Goal: Use online tool/utility: Utilize a website feature to perform a specific function

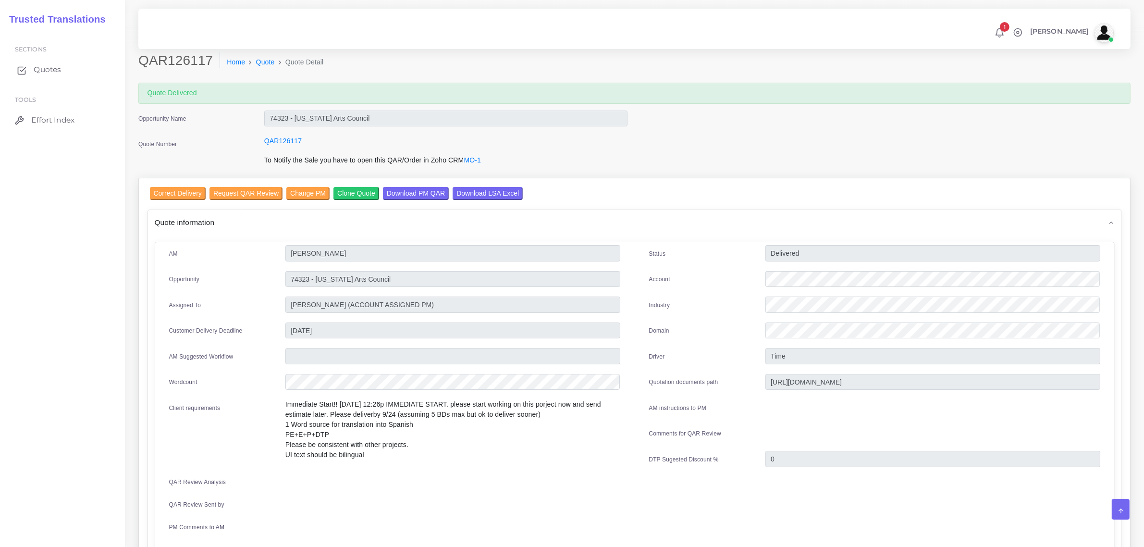
click at [41, 71] on span "Quotes" at bounding box center [47, 69] width 27 height 11
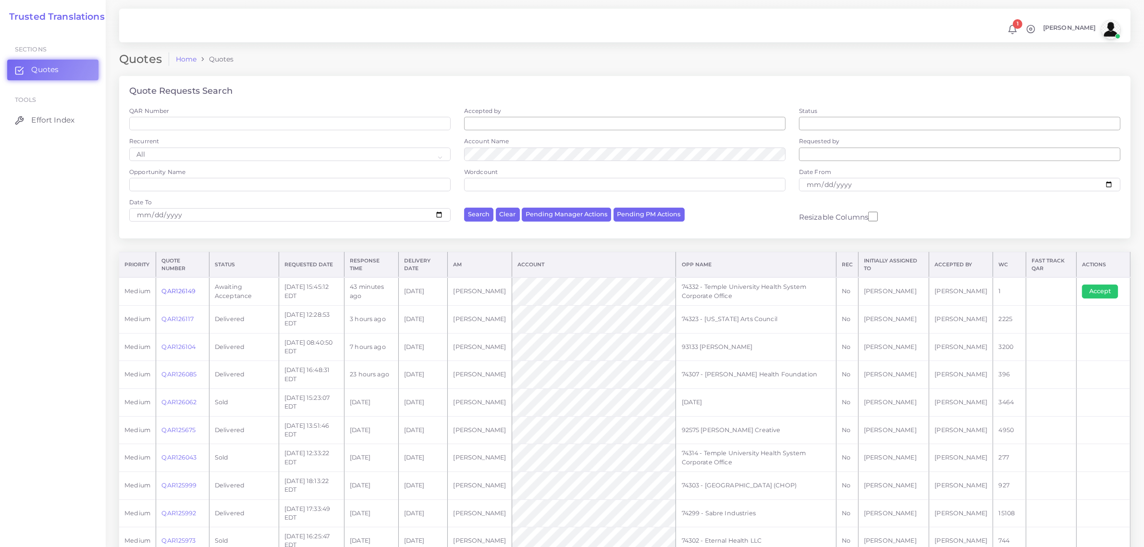
click at [180, 291] on link "QAR126149" at bounding box center [178, 290] width 34 height 7
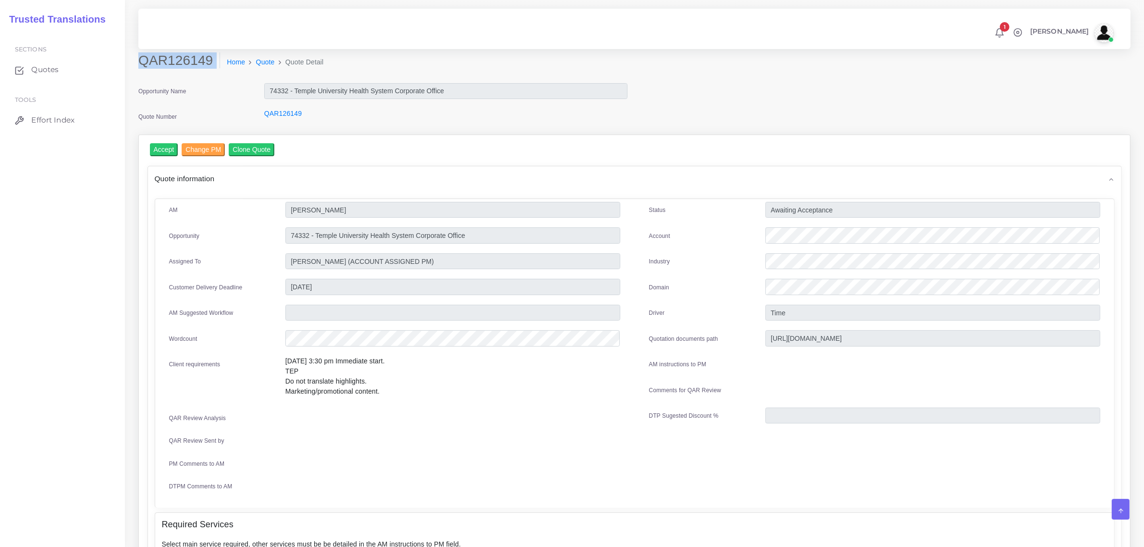
drag, startPoint x: 142, startPoint y: 59, endPoint x: 205, endPoint y: 71, distance: 64.6
click at [205, 71] on div "QAR126149 Home Quote Quote Detail" at bounding box center [508, 65] width 755 height 27
copy div "QAR126149"
click at [164, 148] on input "Accept" at bounding box center [164, 149] width 28 height 13
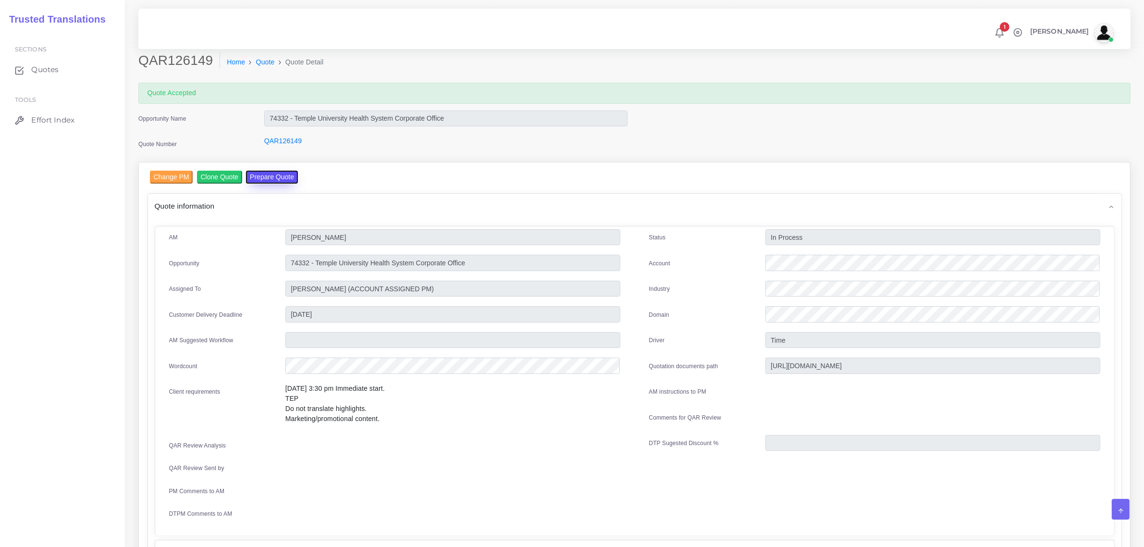
click at [273, 176] on button "Prepare Quote" at bounding box center [272, 177] width 52 height 13
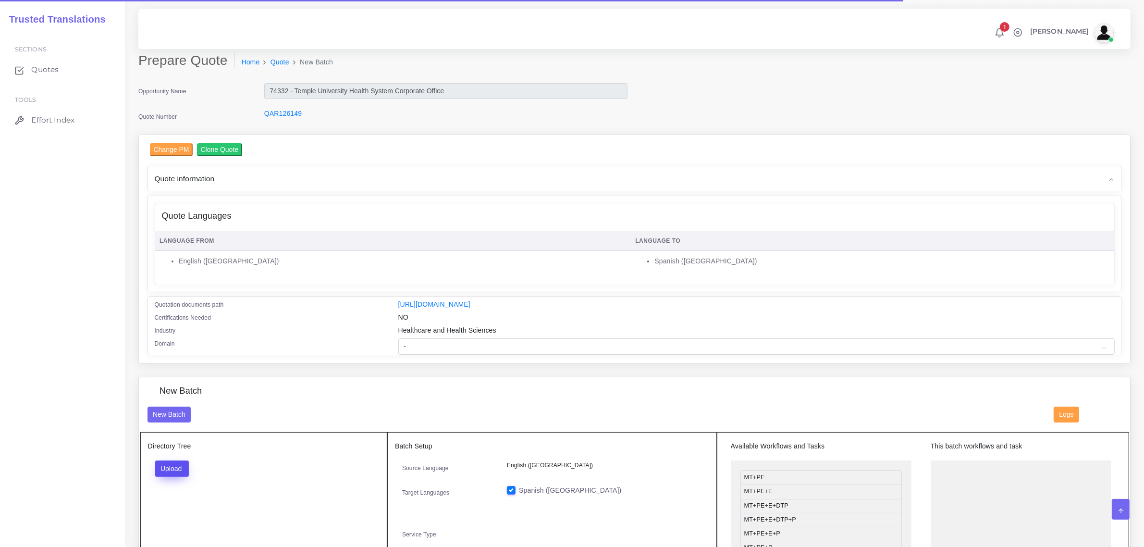
click at [179, 467] on button "Upload" at bounding box center [172, 468] width 34 height 16
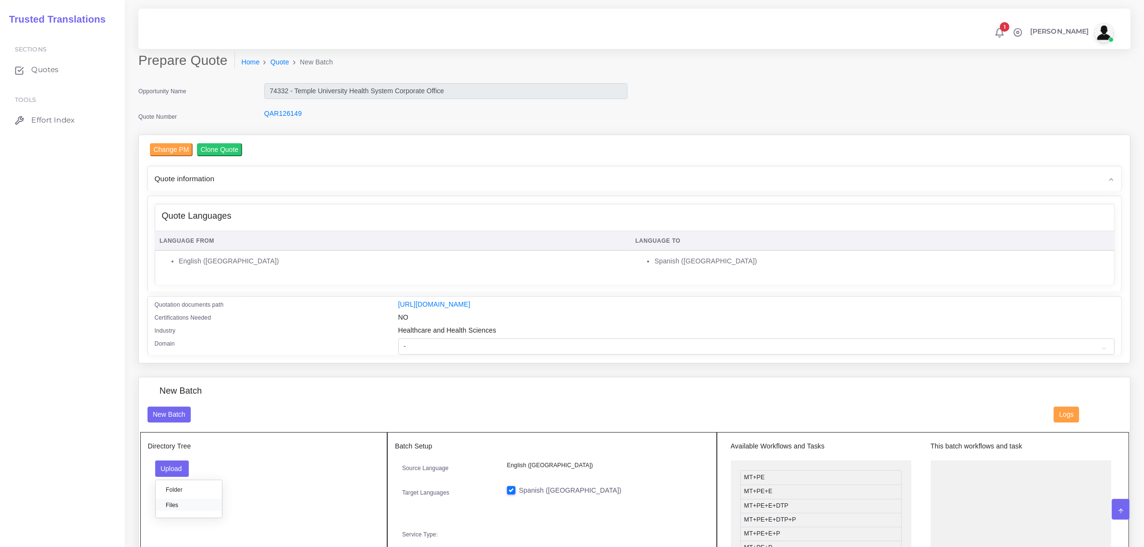
click at [184, 501] on label "Files" at bounding box center [189, 505] width 66 height 12
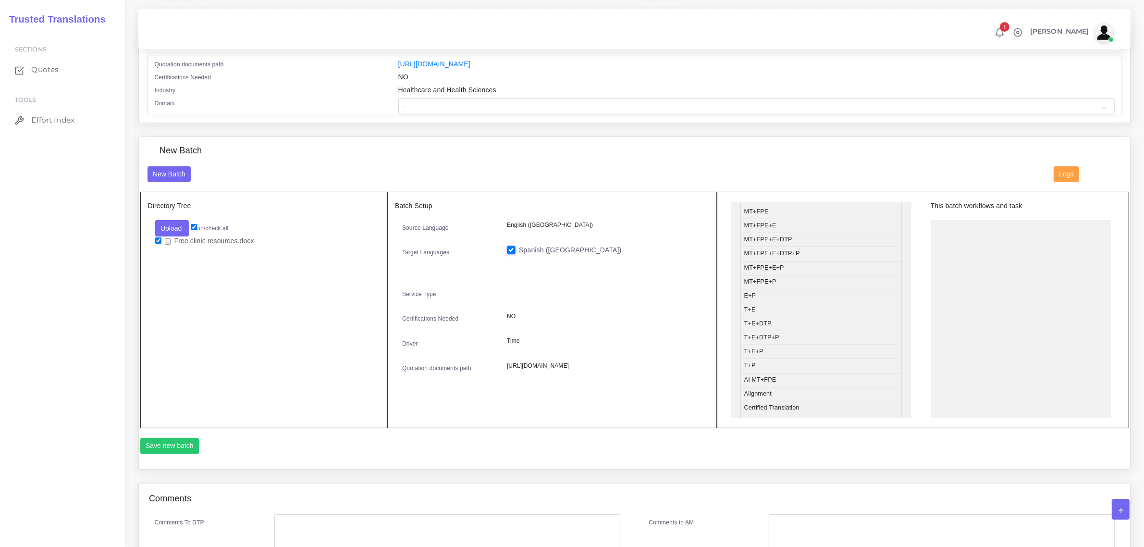
scroll to position [120, 0]
drag, startPoint x: 789, startPoint y: 324, endPoint x: 983, endPoint y: 226, distance: 217.3
click at [180, 447] on button "Save new batch" at bounding box center [169, 446] width 59 height 16
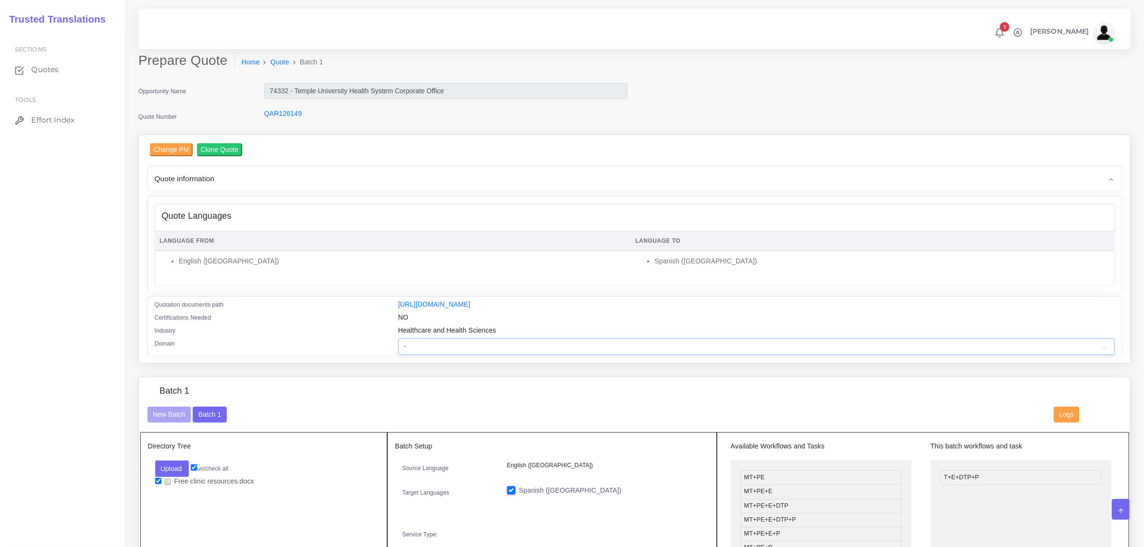
click at [431, 345] on select "- Advertising and Media Agriculture, Forestry and Fishing Architecture, Buildin…" at bounding box center [756, 346] width 717 height 16
select select "Healthcare and Health Sciences"
click at [398, 338] on select "- Advertising and Media Agriculture, Forestry and Fishing Architecture, Buildin…" at bounding box center [756, 346] width 717 height 16
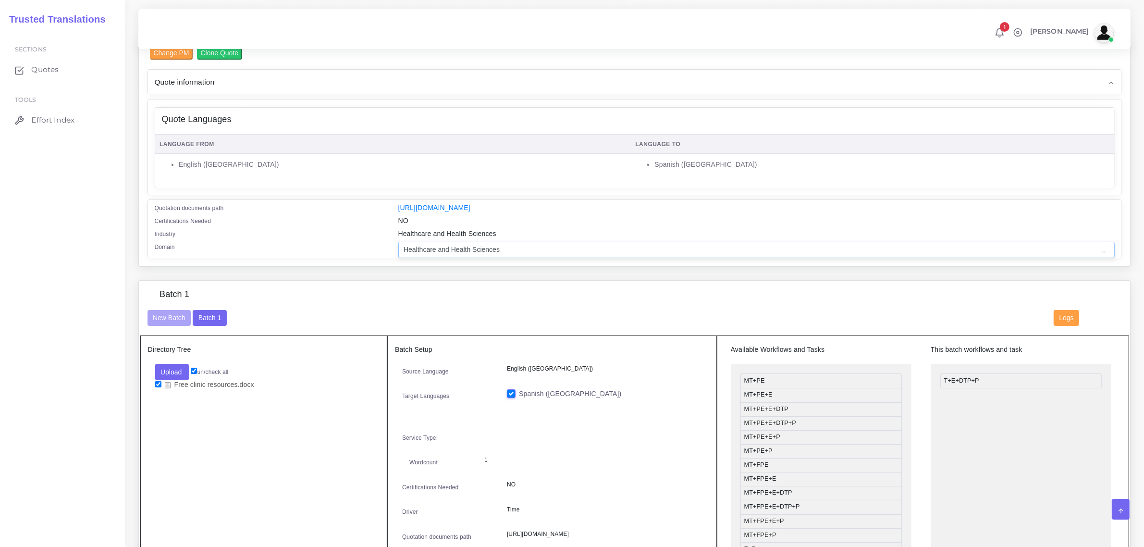
scroll to position [421, 0]
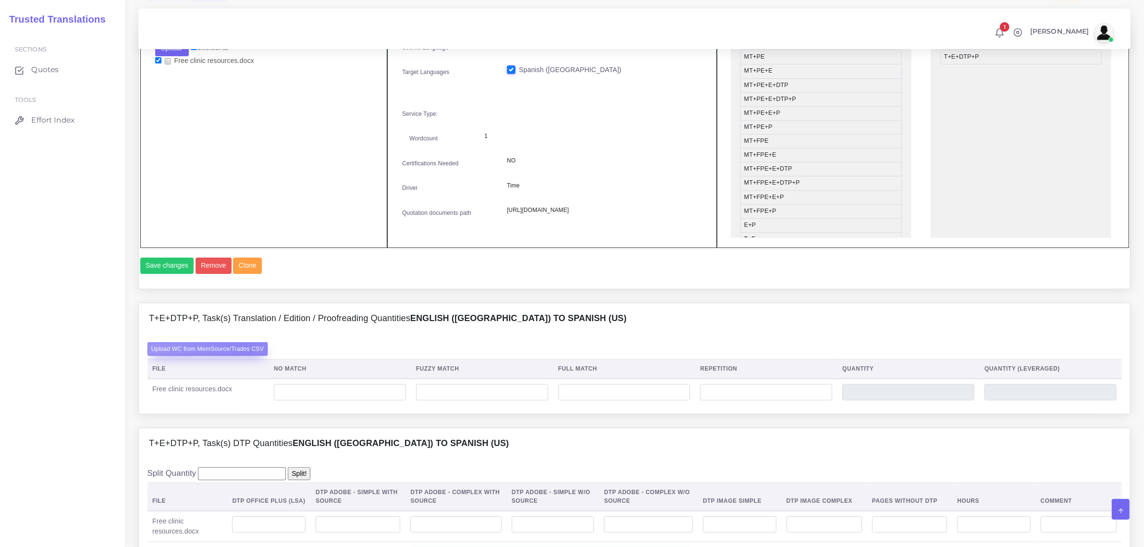
click at [246, 355] on label "Upload WC from MemSource/Trados CSV" at bounding box center [208, 348] width 121 height 13
click at [0, 0] on input "Upload WC from MemSource/Trados CSV" at bounding box center [0, 0] width 0 height 0
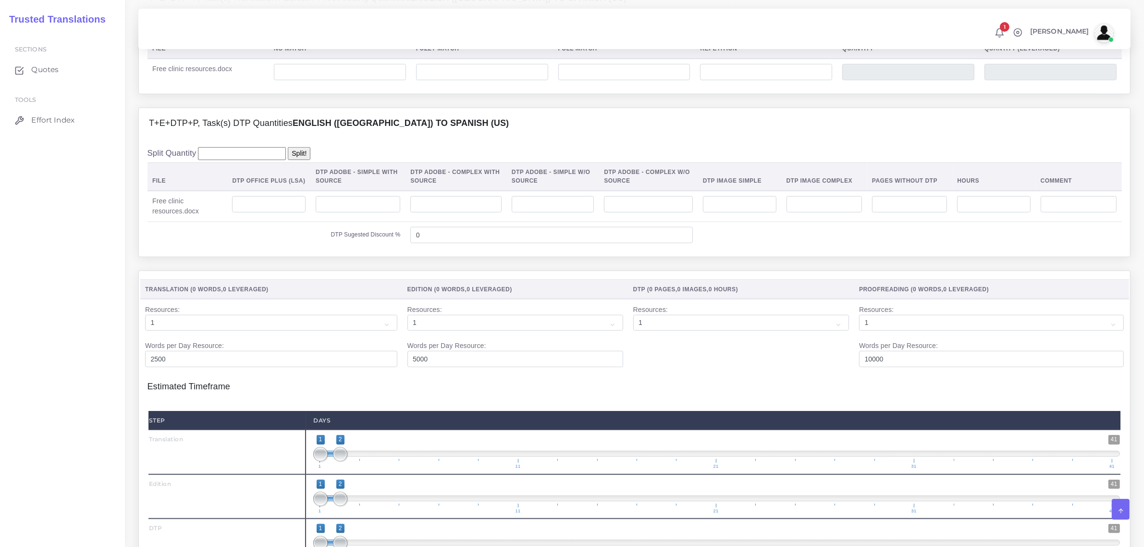
scroll to position [781, 0]
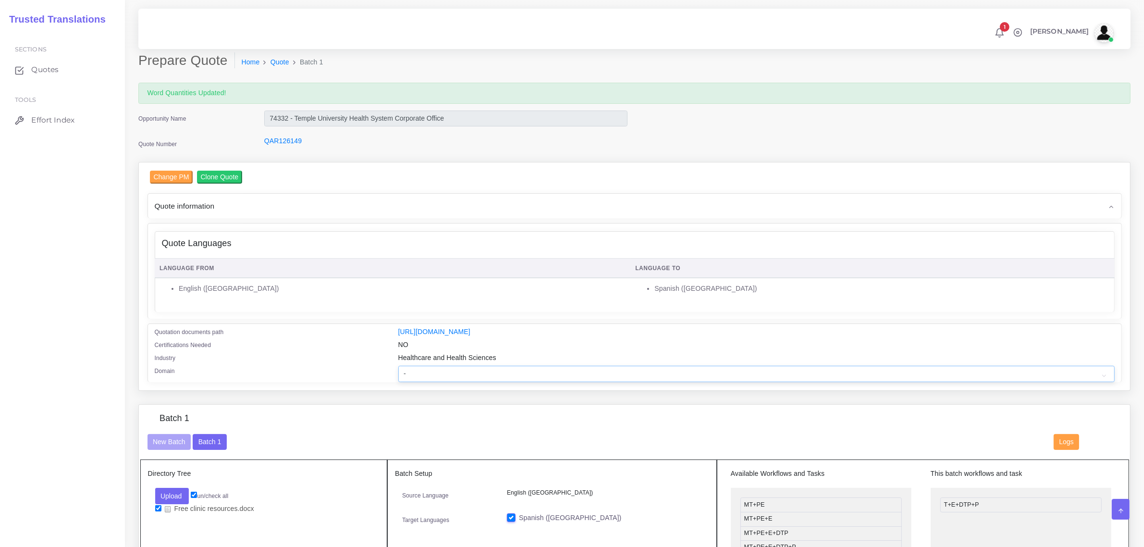
click at [414, 367] on select "- Advertising and Media Agriculture, Forestry and Fishing Architecture, Buildin…" at bounding box center [756, 374] width 717 height 16
select select "Healthcare and Health Sciences"
click at [398, 366] on select "- Advertising and Media Agriculture, Forestry and Fishing Architecture, Buildin…" at bounding box center [756, 374] width 717 height 16
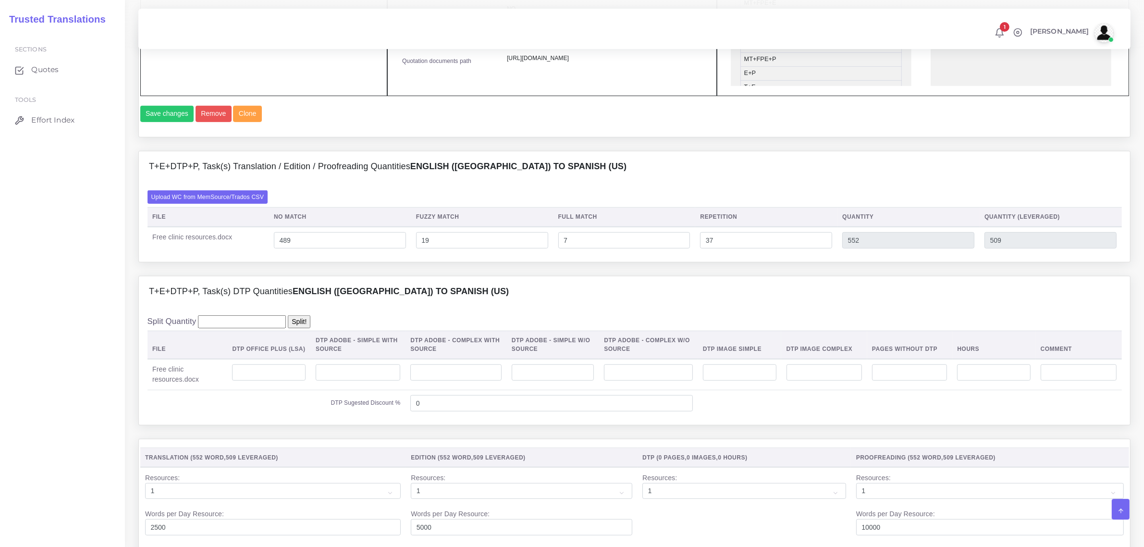
scroll to position [601, 0]
click at [274, 380] on input "number" at bounding box center [269, 371] width 74 height 16
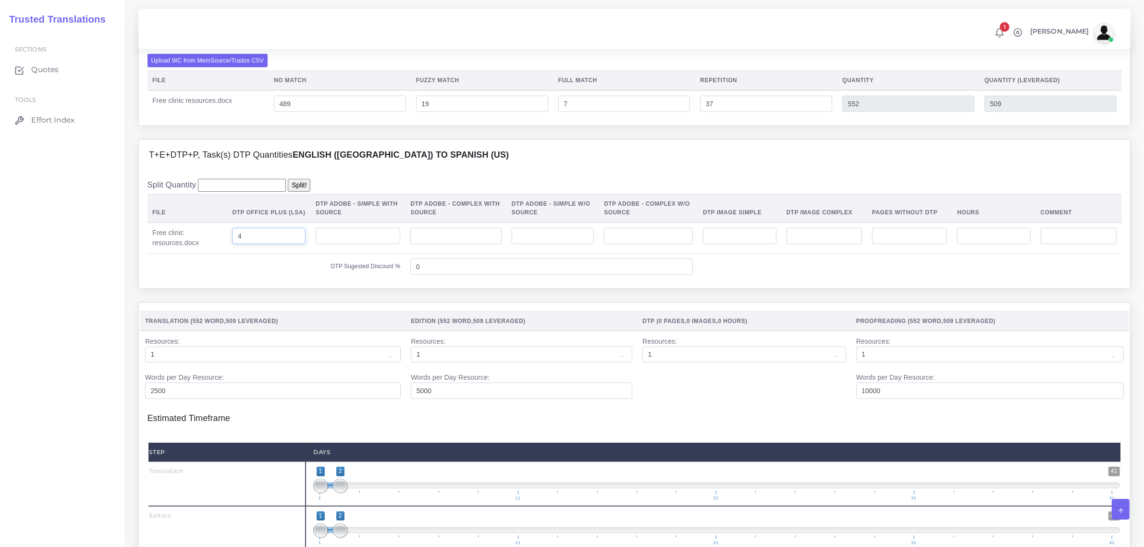
scroll to position [1081, 0]
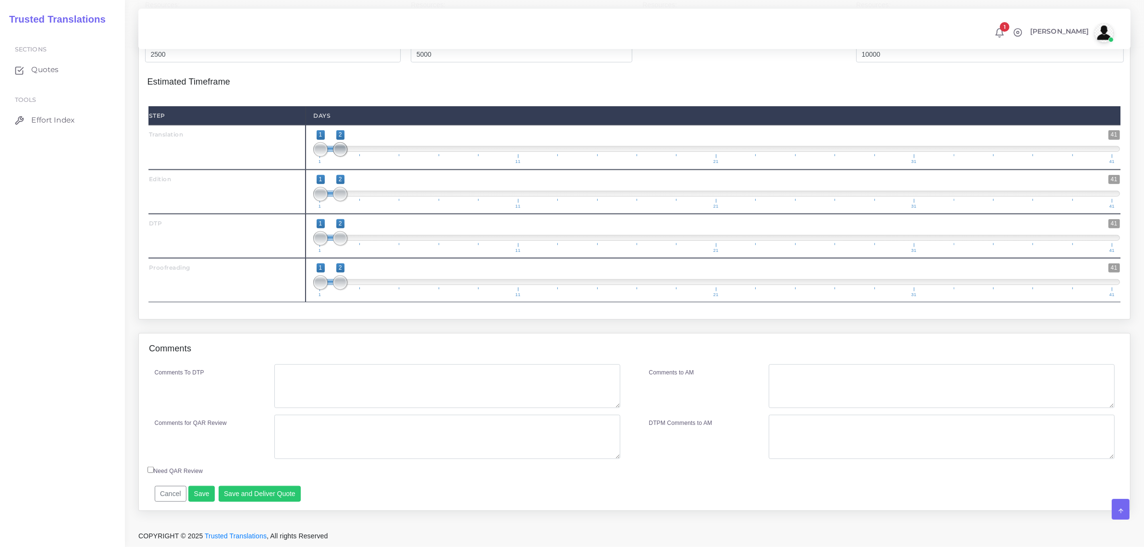
type input "4"
type input "1;1"
drag, startPoint x: 338, startPoint y: 162, endPoint x: 317, endPoint y: 184, distance: 29.6
click at [318, 182] on div "Step Days Translation 1 41 1 2 1 — 2 1 11 21 31 41 1;1 1 41" at bounding box center [635, 204] width 972 height 196
type input "2;2"
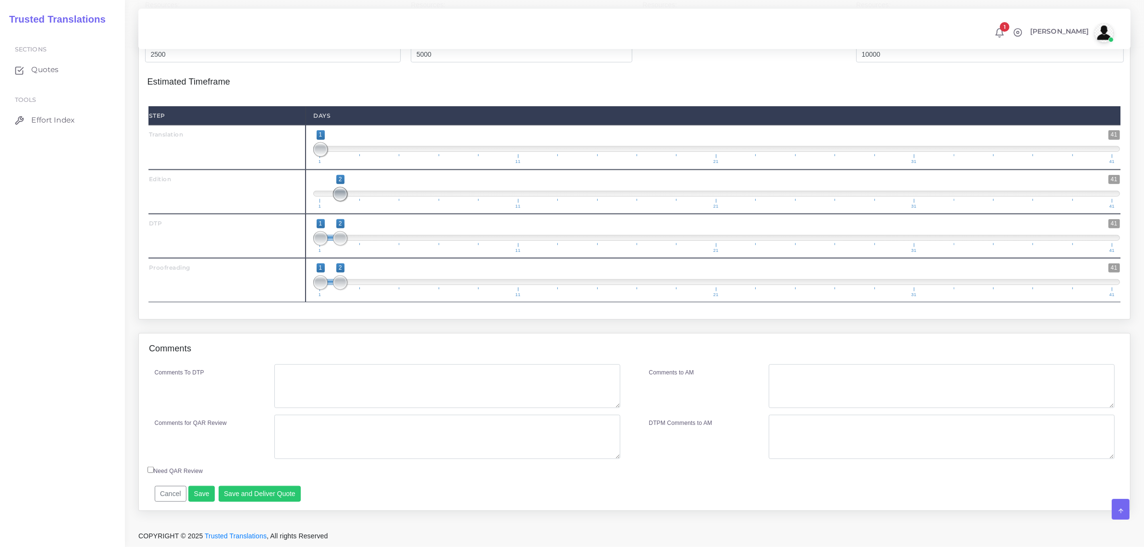
drag, startPoint x: 325, startPoint y: 207, endPoint x: 333, endPoint y: 244, distance: 37.8
click at [339, 209] on span "1 41 2 2 2 — 2 1 11 21 31 41" at bounding box center [716, 192] width 807 height 34
drag, startPoint x: 337, startPoint y: 246, endPoint x: 360, endPoint y: 249, distance: 23.3
click at [360, 246] on span at bounding box center [360, 238] width 14 height 14
type input "3;3"
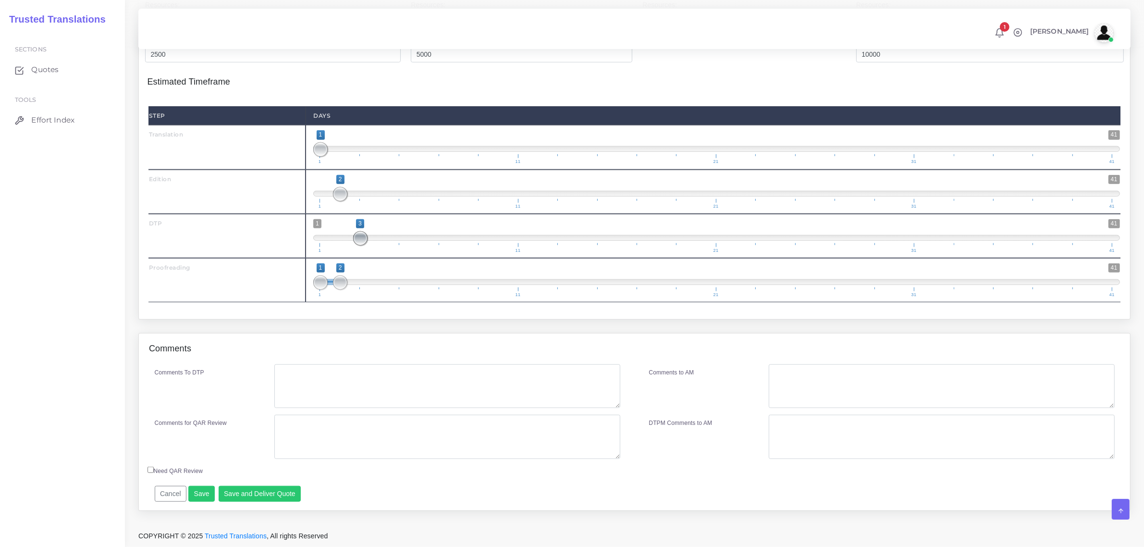
drag, startPoint x: 326, startPoint y: 248, endPoint x: 362, endPoint y: 263, distance: 39.2
click at [362, 253] on span "1 41 3 3 3 — 3 1 11 21 31 41" at bounding box center [716, 236] width 807 height 34
drag, startPoint x: 338, startPoint y: 292, endPoint x: 375, endPoint y: 294, distance: 37.0
click at [375, 290] on span at bounding box center [380, 282] width 14 height 14
drag, startPoint x: 322, startPoint y: 295, endPoint x: 397, endPoint y: 309, distance: 75.8
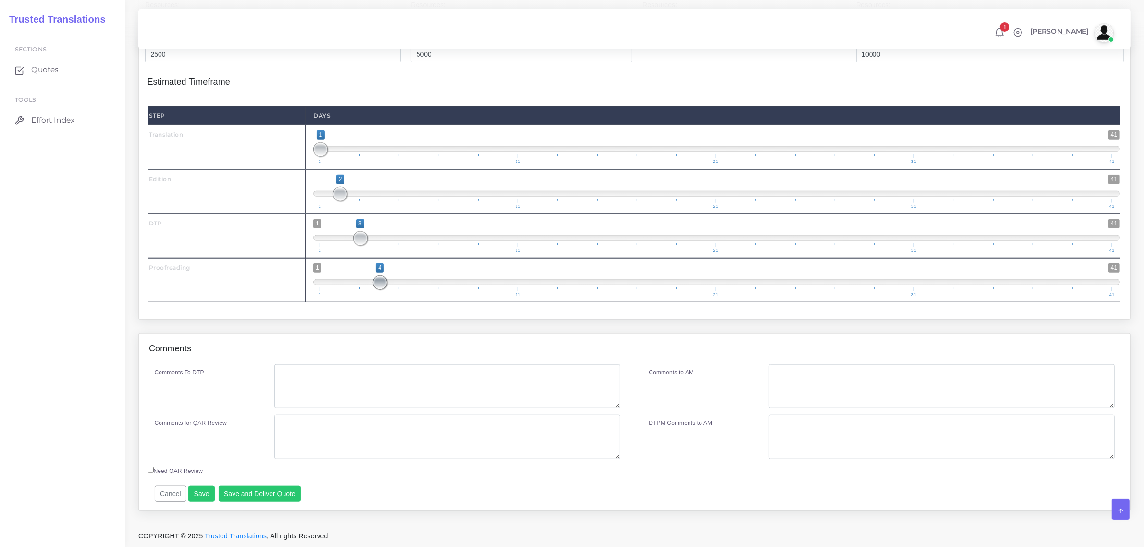
click at [387, 297] on span "1 41 4 4 4 — 4 1 11 21 31 41" at bounding box center [716, 280] width 807 height 34
drag, startPoint x: 385, startPoint y: 298, endPoint x: 370, endPoint y: 297, distance: 14.5
click at [370, 297] on span "1 41 3 4 3 — 4 1 11 21 31 41" at bounding box center [716, 280] width 807 height 34
type input "3;3"
drag, startPoint x: 377, startPoint y: 294, endPoint x: 359, endPoint y: 295, distance: 18.8
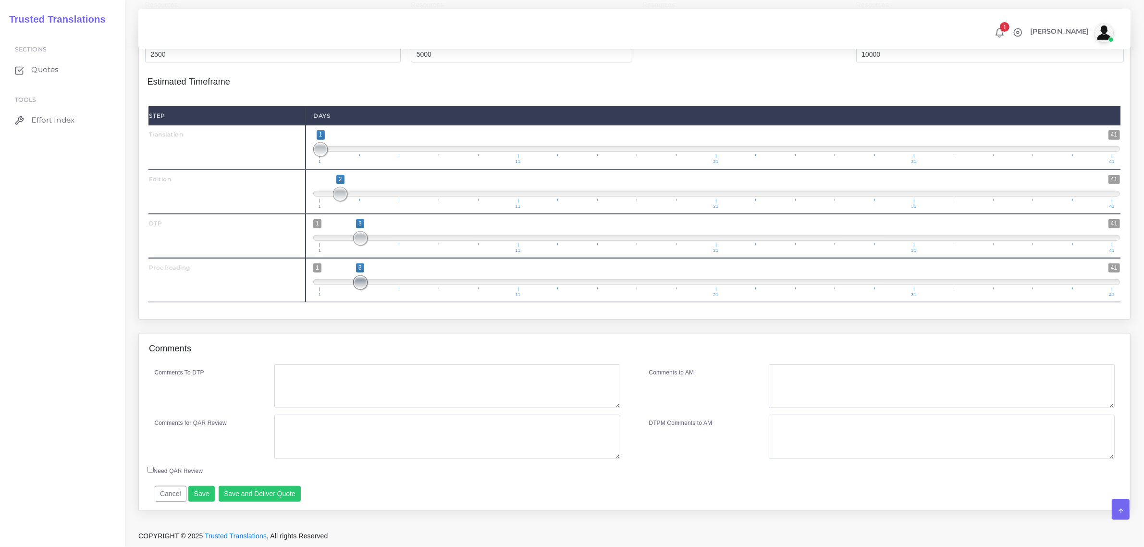
click at [359, 290] on span at bounding box center [360, 282] width 14 height 14
click at [323, 395] on textarea "Comments To DTP" at bounding box center [447, 386] width 346 height 44
type textarea "no specific instructions"
click at [270, 502] on button "Save and Deliver Quote" at bounding box center [260, 494] width 83 height 16
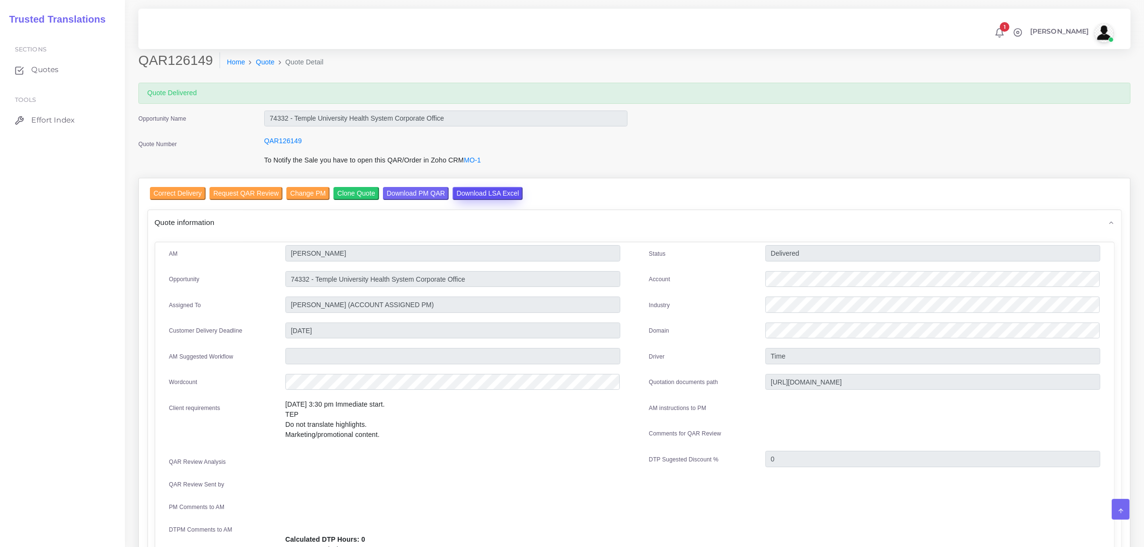
click at [488, 191] on input "Download LSA Excel" at bounding box center [488, 193] width 70 height 13
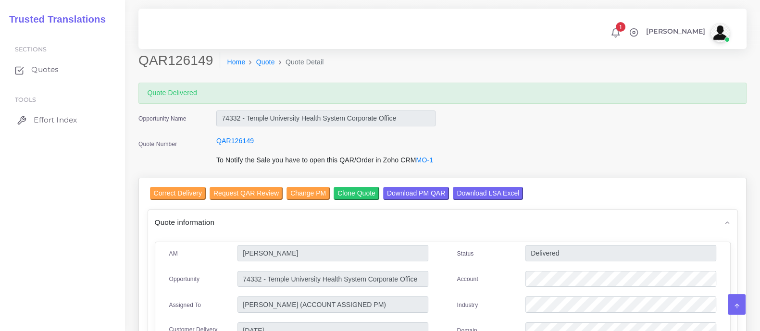
click at [56, 116] on span "Effort Index" at bounding box center [55, 120] width 43 height 11
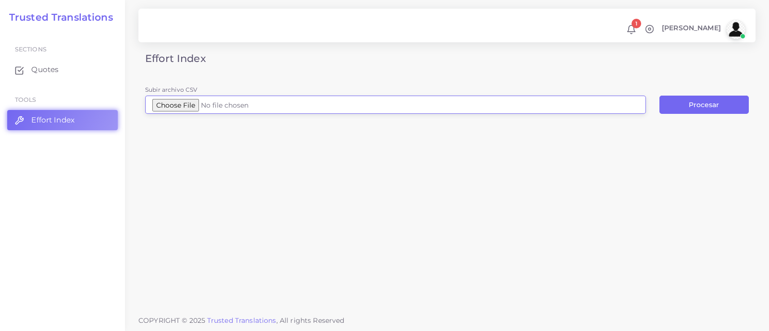
click at [187, 102] on input "Subir archivo CSV" at bounding box center [395, 105] width 501 height 18
type input "C:\fakepath\Logfile 3 (1).csv"
click at [699, 102] on button "Procesar" at bounding box center [703, 105] width 89 height 18
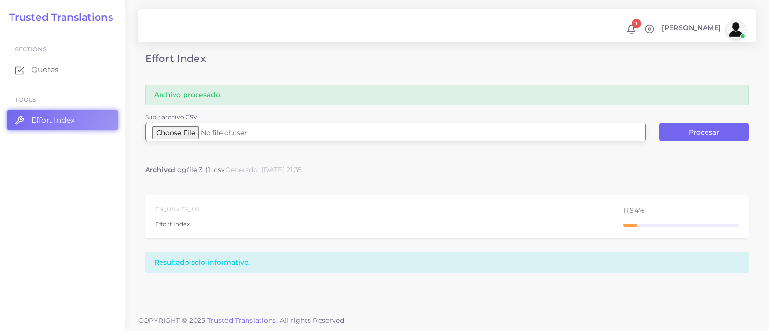
click at [178, 134] on input "Subir archivo CSV" at bounding box center [395, 132] width 501 height 18
type input "C:\fakepath\01_AMD_FY27_Guidelines.docx.csv"
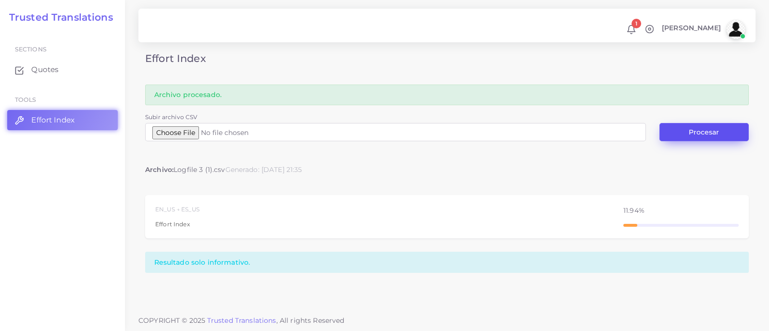
click at [706, 130] on button "Procesar" at bounding box center [703, 132] width 89 height 18
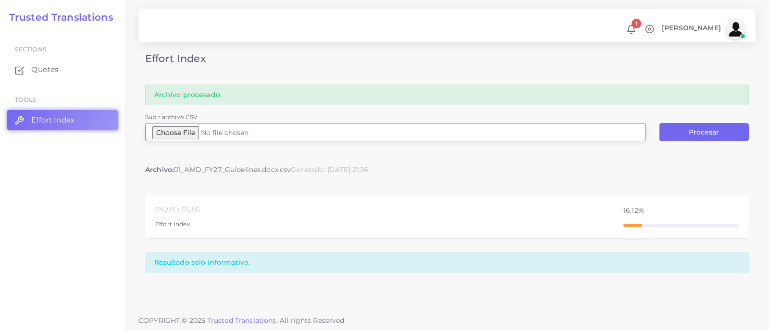
click at [184, 129] on input "Subir archivo CSV" at bounding box center [395, 132] width 501 height 18
type input "C:\fakepath\Logfile 4.csv"
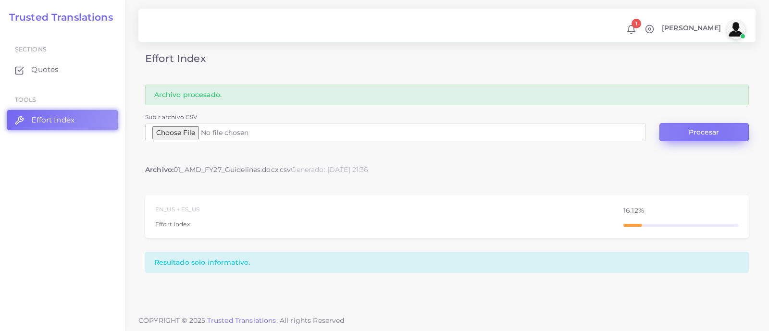
click at [708, 135] on button "Procesar" at bounding box center [703, 132] width 89 height 18
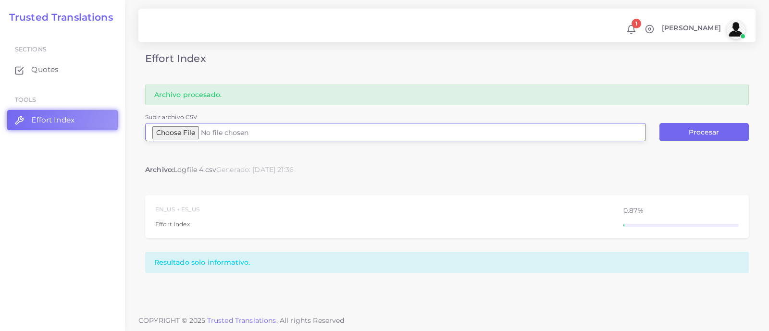
click at [184, 130] on input "Subir archivo CSV" at bounding box center [395, 132] width 501 height 18
type input "C:\fakepath\Logfile 5.csv"
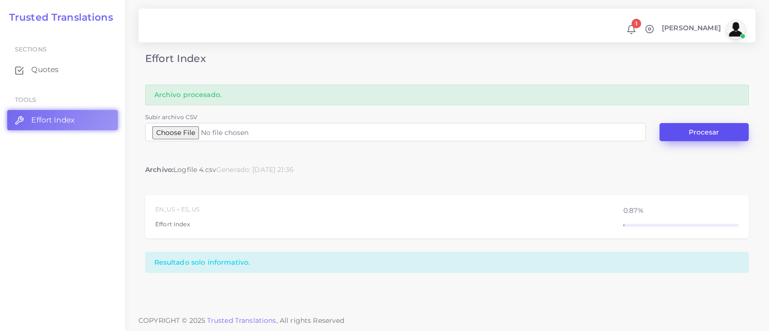
click at [705, 131] on button "Procesar" at bounding box center [703, 132] width 89 height 18
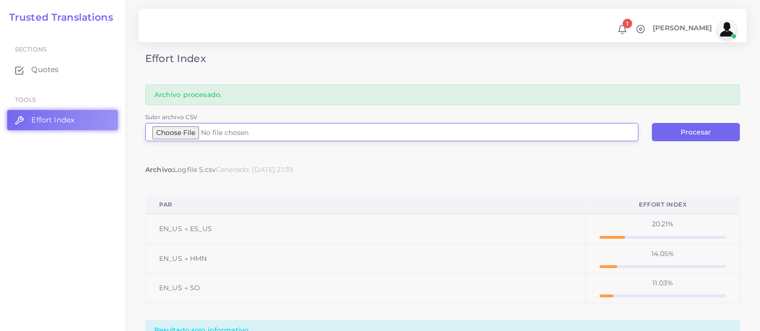
click at [212, 133] on input "Subir archivo CSV" at bounding box center [391, 132] width 493 height 18
type input "C:\fakepath\MASLD IRB_ICF_Final 8.29.docx.csv"
click at [691, 136] on button "Procesar" at bounding box center [696, 132] width 88 height 18
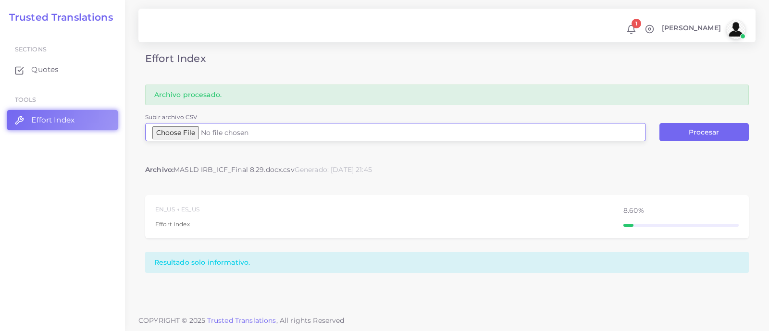
click at [194, 127] on input "Subir archivo CSV" at bounding box center [395, 132] width 501 height 18
type input "C:\fakepath\Logfile 4 (1).csv"
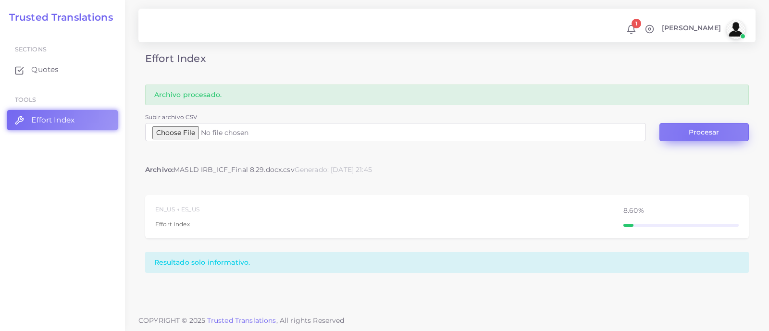
click at [692, 136] on button "Procesar" at bounding box center [703, 132] width 89 height 18
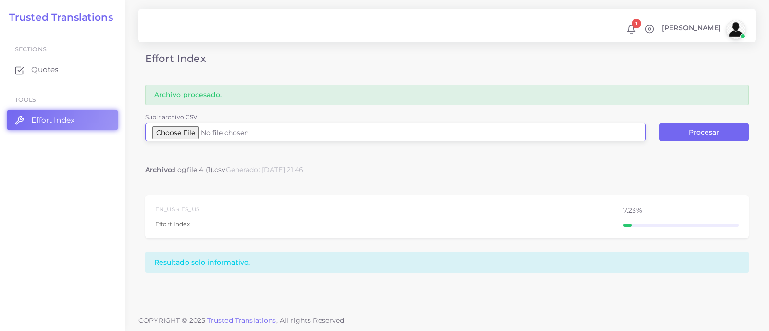
click at [191, 136] on input "Subir archivo CSV" at bounding box center [395, 132] width 501 height 18
type input "C:\fakepath\Logfile 5 (1).csv"
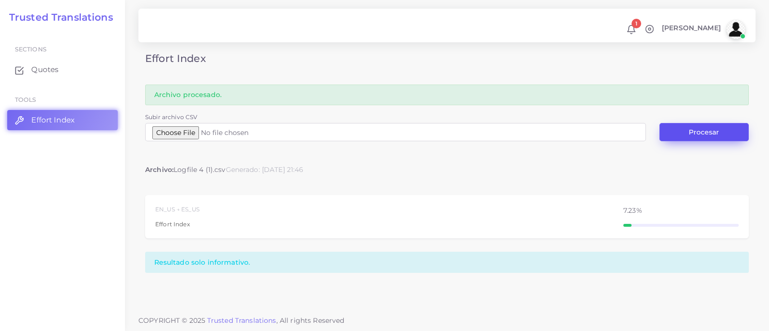
click at [703, 135] on button "Procesar" at bounding box center [703, 132] width 89 height 18
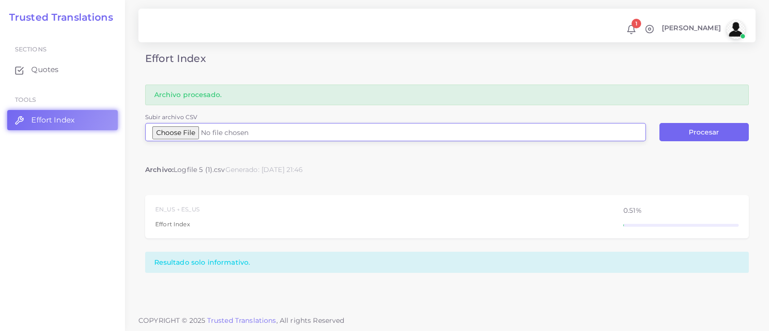
click at [180, 128] on input "Subir archivo CSV" at bounding box center [395, 132] width 501 height 18
type input "C:\fakepath\A. Lopezdeleon OP SLP Eval.docx (1).csv"
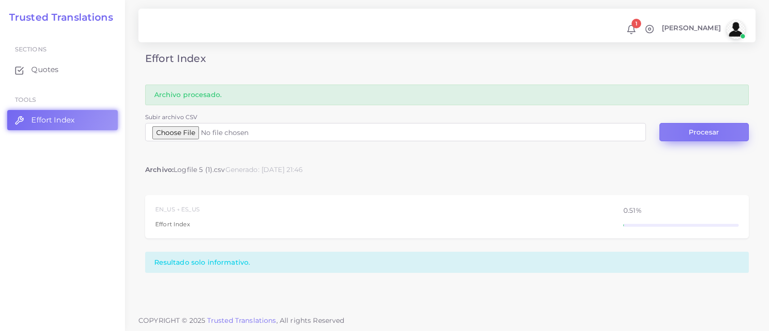
click at [703, 132] on button "Procesar" at bounding box center [703, 132] width 89 height 18
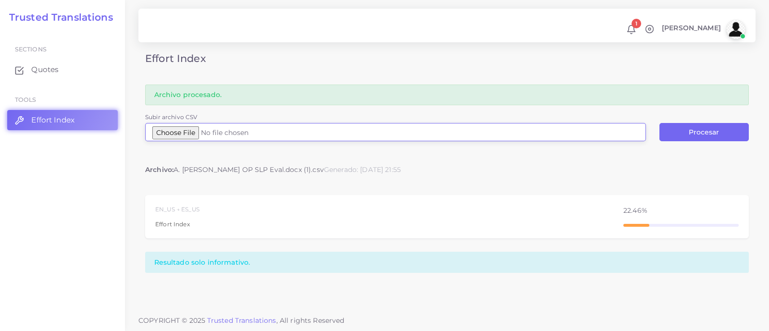
click at [214, 135] on input "Subir archivo CSV" at bounding box center [395, 132] width 501 height 18
click at [197, 133] on input "Subir archivo CSV" at bounding box center [395, 132] width 501 height 18
type input "C:\fakepath\Logfile 4 (3).csv"
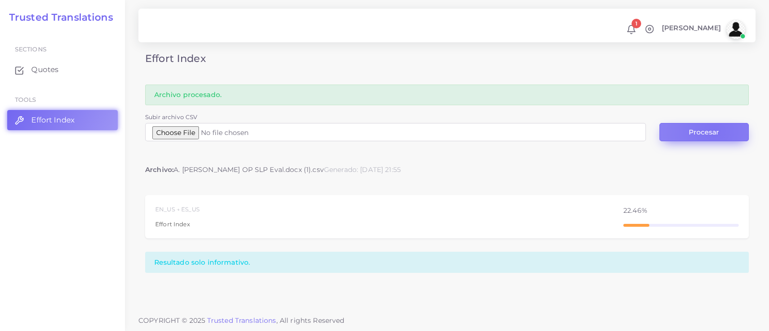
click at [714, 131] on button "Procesar" at bounding box center [703, 132] width 89 height 18
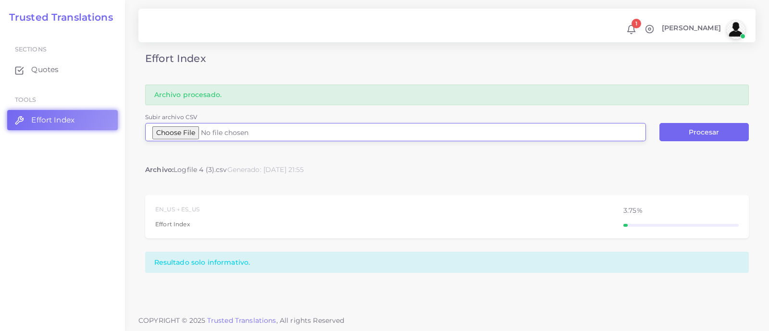
click at [195, 131] on input "Subir archivo CSV" at bounding box center [395, 132] width 501 height 18
click at [198, 131] on input "Subir archivo CSV" at bounding box center [395, 132] width 501 height 18
type input "C:\fakepath\FY26-1125-TLC-LCS-Russian-Ad-10x1573-F.idml (1).csv"
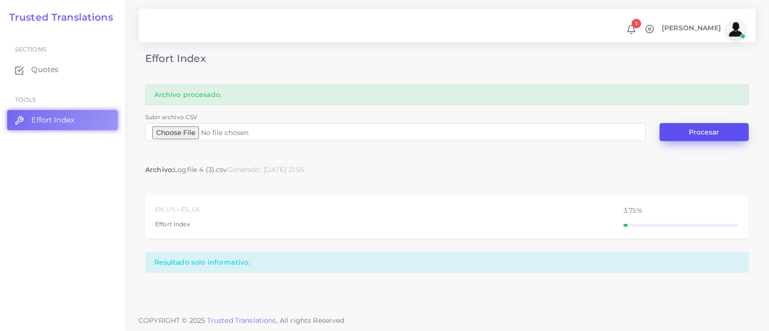
click at [697, 132] on button "Procesar" at bounding box center [703, 132] width 89 height 18
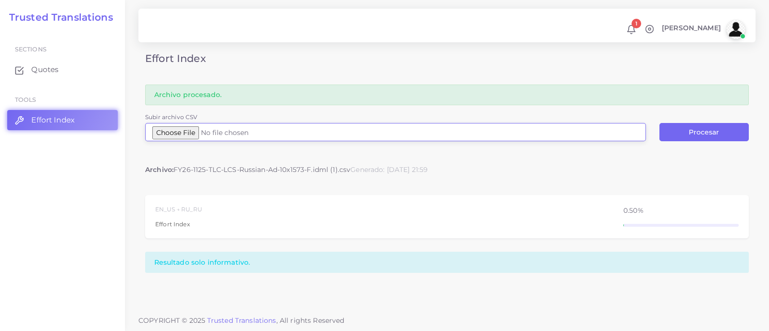
click at [197, 131] on input "Subir archivo CSV" at bounding box center [395, 132] width 501 height 18
type input "C:\fakepath\FY26-1125-TLC-LCS-Russian-Ad-10x1573-F.idml (2).csv"
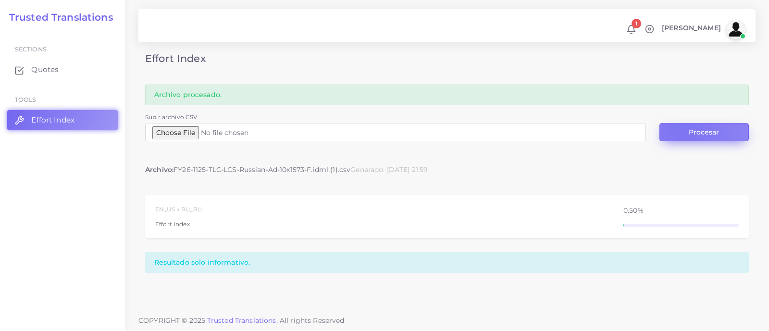
click at [685, 129] on button "Procesar" at bounding box center [703, 132] width 89 height 18
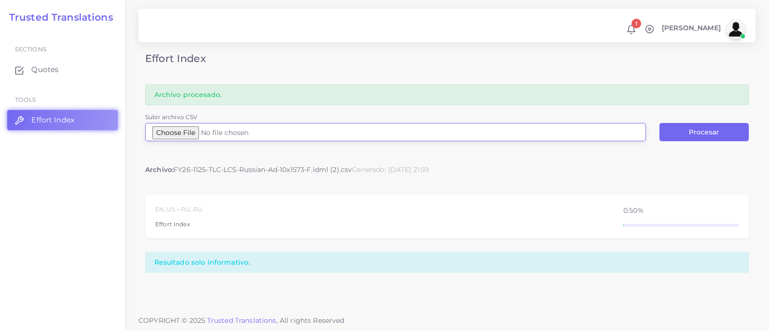
click at [195, 132] on input "Subir archivo CSV" at bounding box center [395, 132] width 501 height 18
type input "C:\fakepath\T1.5 Spanish Translations 2.0.docx.csv"
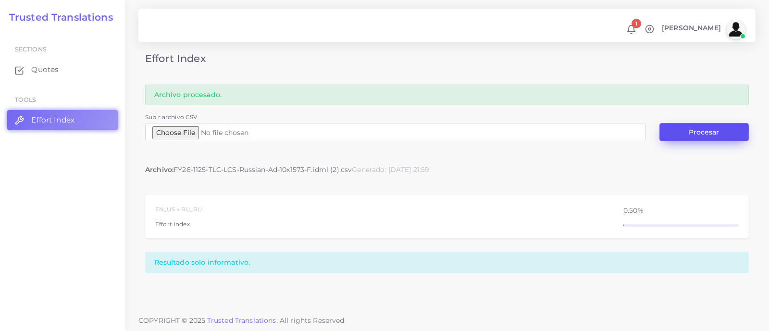
click at [712, 130] on button "Procesar" at bounding box center [703, 132] width 89 height 18
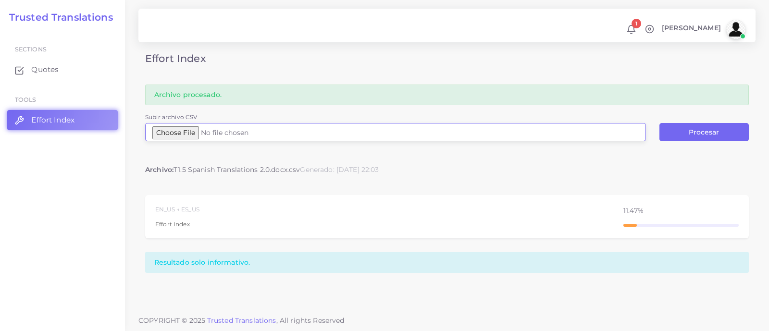
click at [196, 129] on input "Subir archivo CSV" at bounding box center [395, 132] width 501 height 18
type input "C:\fakepath\Logfile 3 (3).csv"
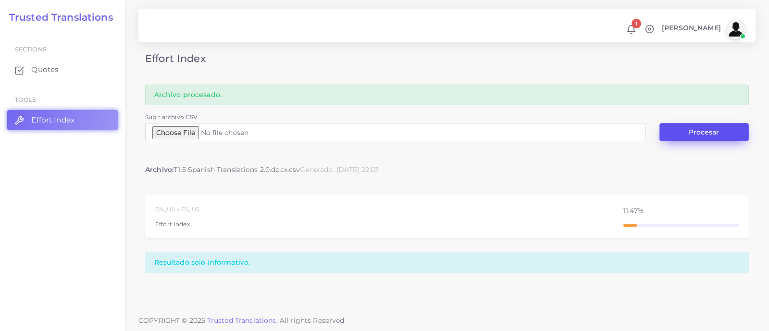
click at [706, 133] on button "Procesar" at bounding box center [703, 132] width 89 height 18
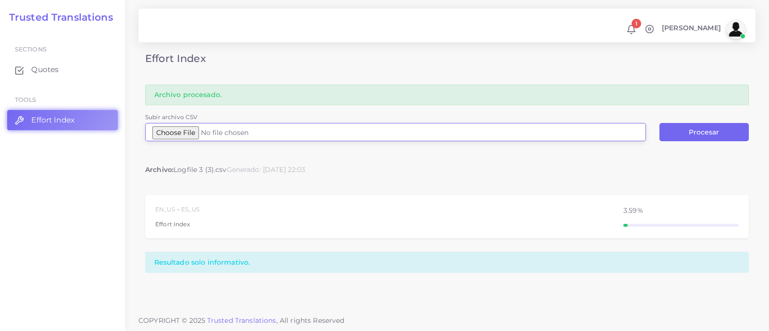
click at [197, 131] on input "Subir archivo CSV" at bounding box center [395, 132] width 501 height 18
type input "C:\fakepath\Logfile 4 (4).csv"
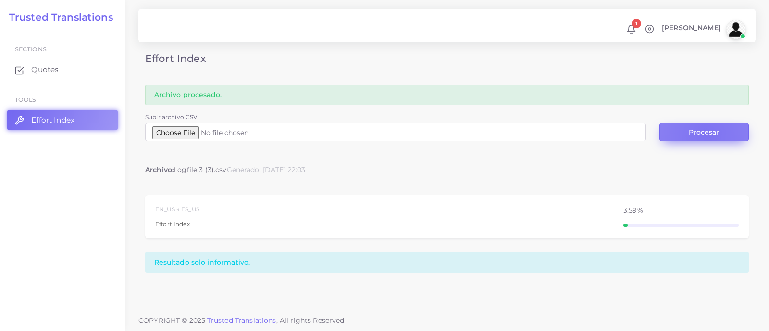
click at [706, 135] on button "Procesar" at bounding box center [703, 132] width 89 height 18
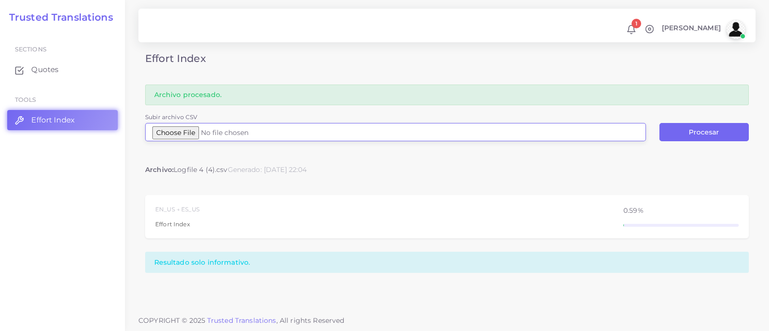
click at [201, 133] on input "Subir archivo CSV" at bounding box center [395, 132] width 501 height 18
type input "C:\fakepath\Logfile 38.csv"
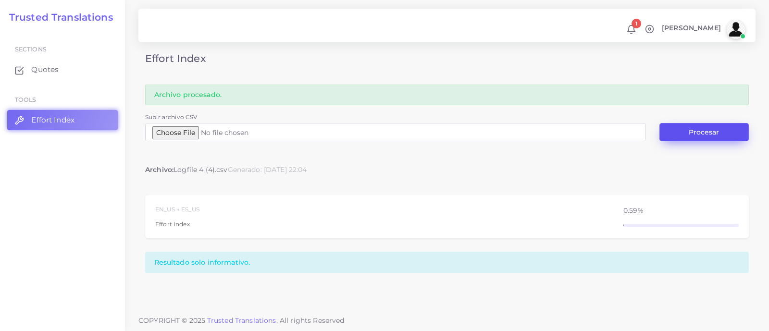
click at [685, 133] on button "Procesar" at bounding box center [703, 132] width 89 height 18
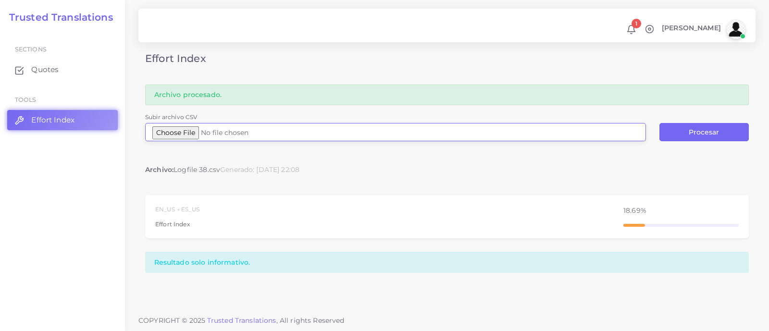
click at [174, 137] on input "Subir archivo CSV" at bounding box center [395, 132] width 501 height 18
type input "C:\fakepath\Logfile 39.csv"
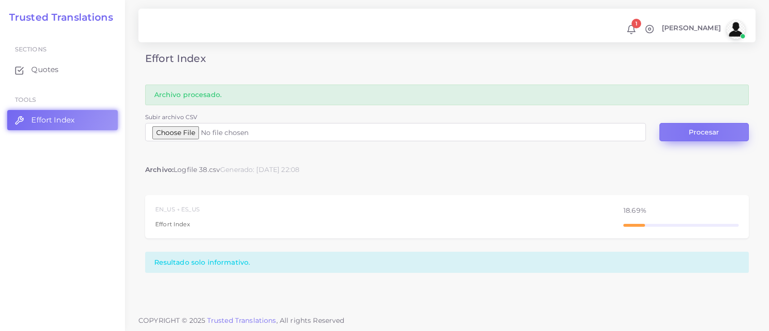
click at [694, 132] on button "Procesar" at bounding box center [703, 132] width 89 height 18
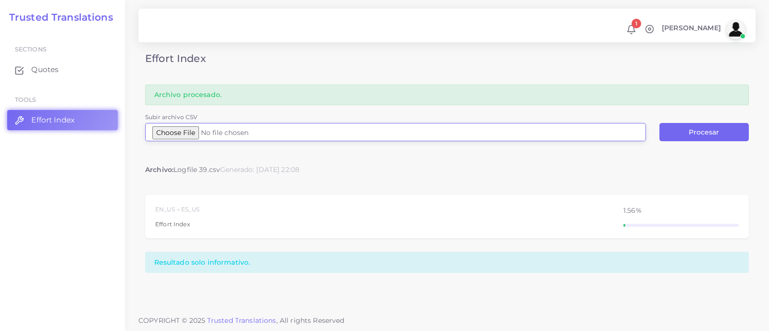
click at [191, 134] on input "Subir archivo CSV" at bounding box center [395, 132] width 501 height 18
type input "C:\fakepath\aez.csv"
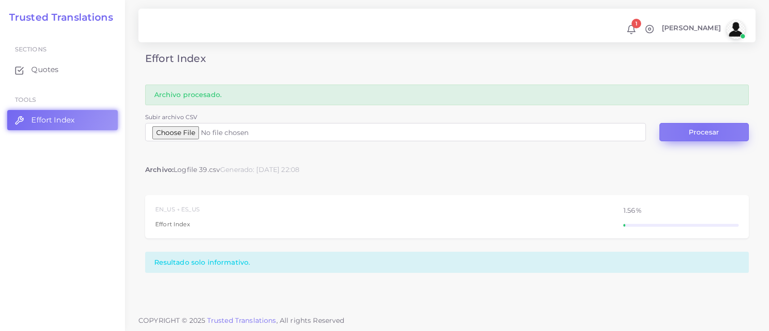
click at [702, 130] on button "Procesar" at bounding box center [703, 132] width 89 height 18
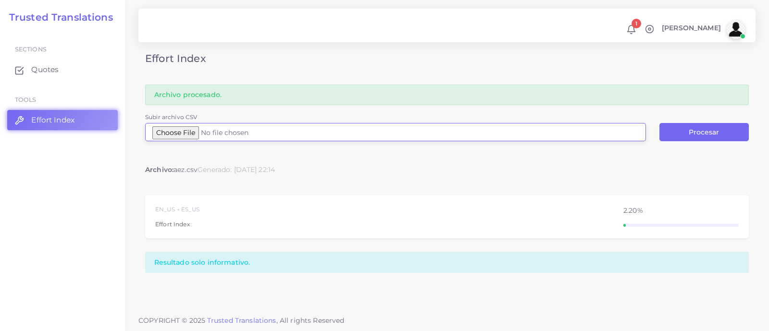
click at [203, 135] on input "Subir archivo CSV" at bounding box center [395, 132] width 501 height 18
type input "C:\fakepath\Gaby.csv"
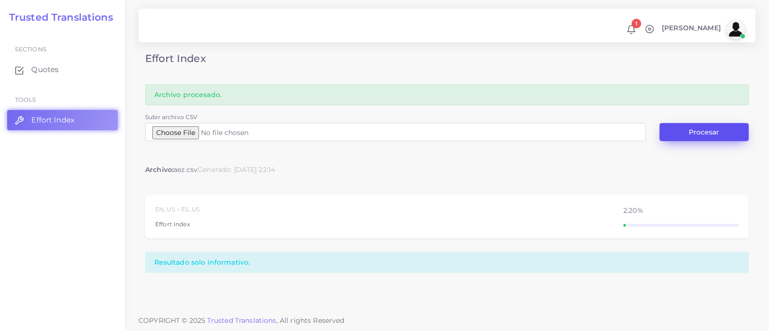
click at [702, 128] on button "Procesar" at bounding box center [703, 132] width 89 height 18
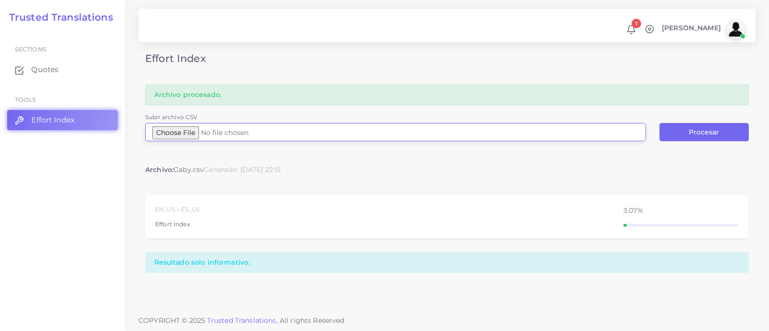
click at [195, 135] on input "Subir archivo CSV" at bounding box center [395, 132] width 501 height 18
type input "C:\fakepath\celes.csv"
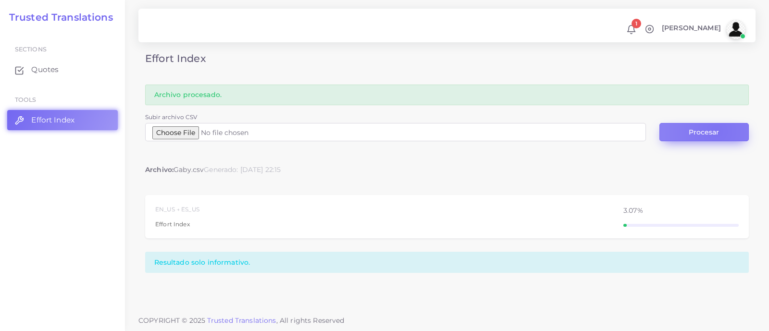
click at [717, 131] on button "Procesar" at bounding box center [703, 132] width 89 height 18
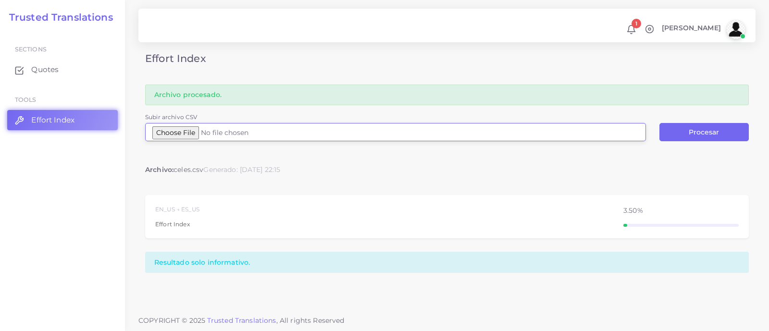
click at [200, 131] on input "Subir archivo CSV" at bounding box center [395, 132] width 501 height 18
type input "C:\fakepath\pe.csv"
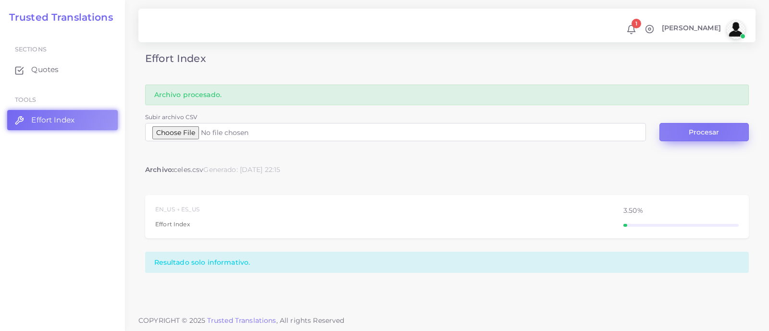
click at [707, 124] on button "Procesar" at bounding box center [703, 132] width 89 height 18
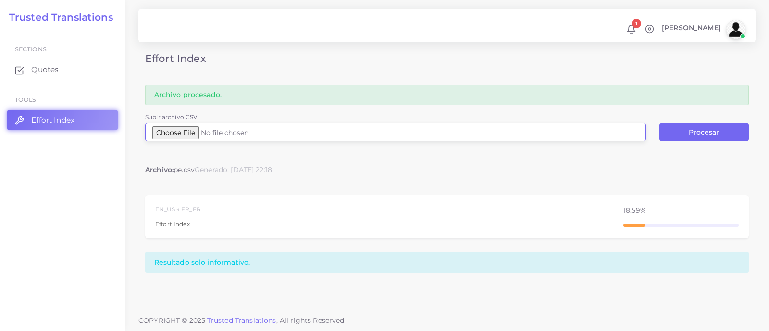
click at [205, 130] on input "Subir archivo CSV" at bounding box center [395, 132] width 501 height 18
type input "C:\fakepath\ed.csv"
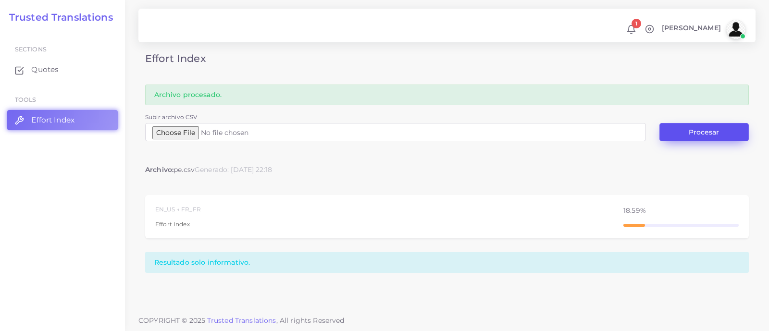
click at [699, 133] on button "Procesar" at bounding box center [703, 132] width 89 height 18
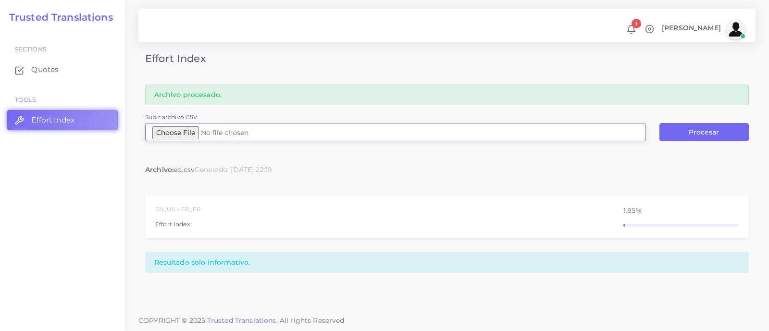
click at [187, 135] on input "Subir archivo CSV" at bounding box center [395, 132] width 501 height 18
type input "C:\fakepath\Logfile 22.csv"
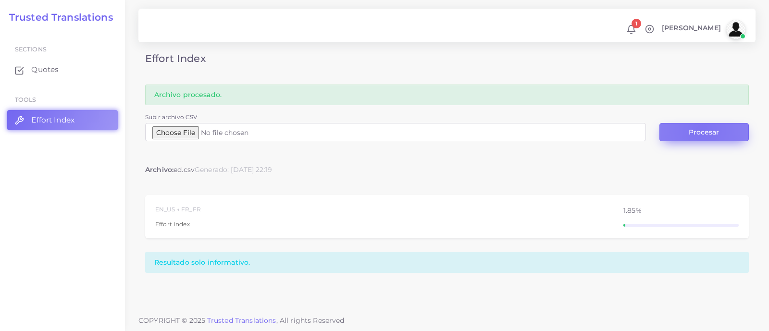
click at [702, 131] on button "Procesar" at bounding box center [703, 132] width 89 height 18
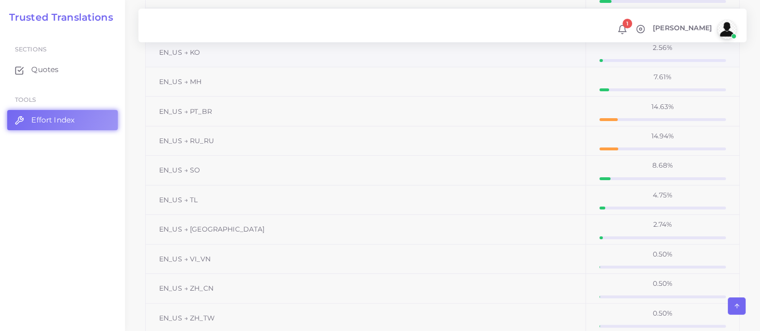
scroll to position [205, 0]
